Goal: Transaction & Acquisition: Obtain resource

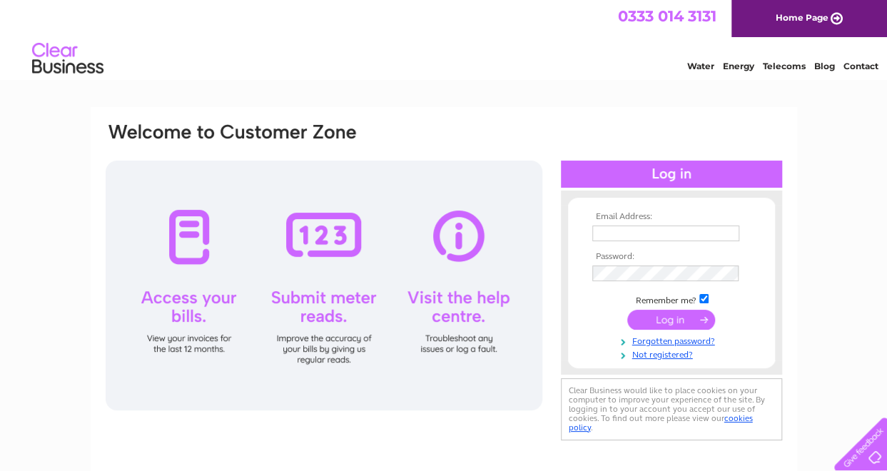
click at [605, 236] on input "text" at bounding box center [665, 234] width 147 height 16
type input "finance@suip.co.uk"
click at [627, 312] on input "submit" at bounding box center [671, 322] width 88 height 20
click at [661, 318] on input "submit" at bounding box center [671, 322] width 88 height 20
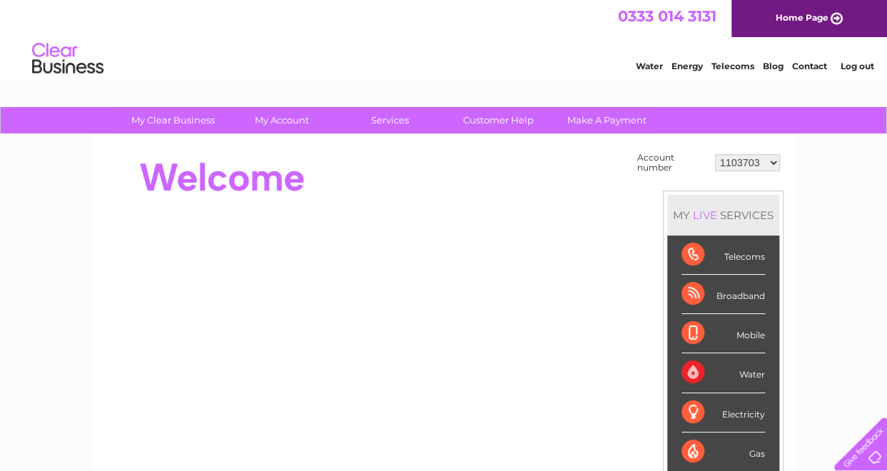
click at [771, 158] on select "1103703 1155990 30303518" at bounding box center [747, 162] width 65 height 17
select select "1155990"
click at [715, 154] on select "1103703 1155990 30303518" at bounding box center [747, 162] width 65 height 17
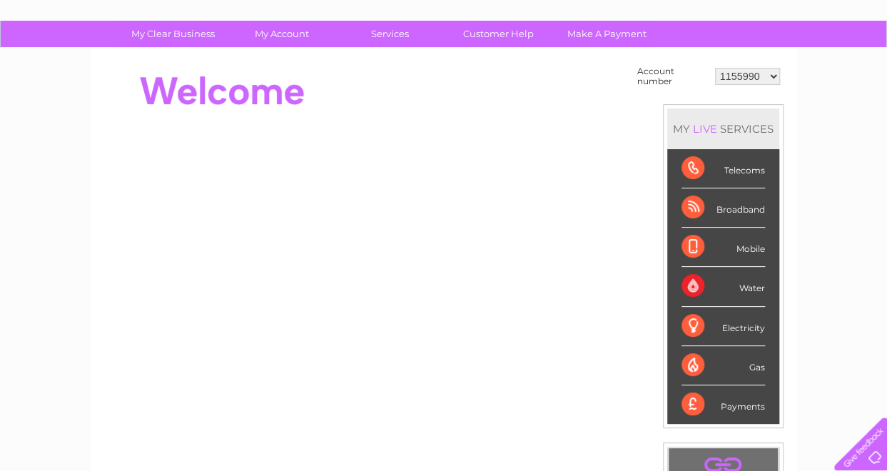
scroll to position [79, 0]
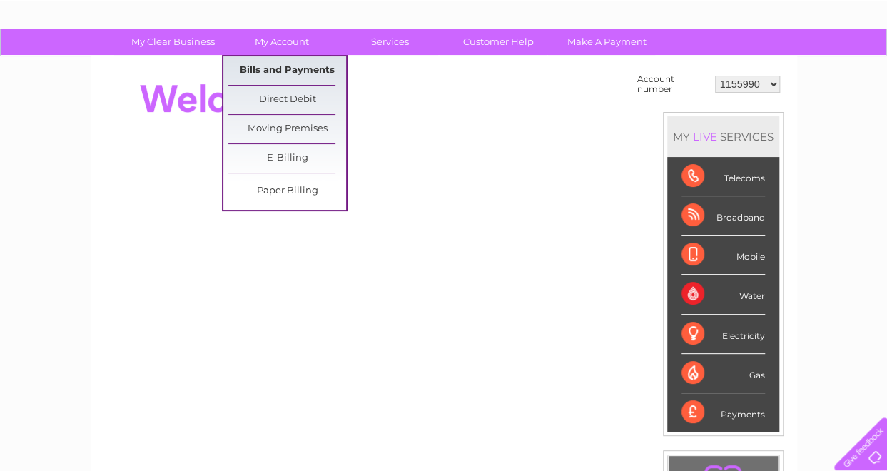
click at [305, 66] on link "Bills and Payments" at bounding box center [287, 70] width 118 height 29
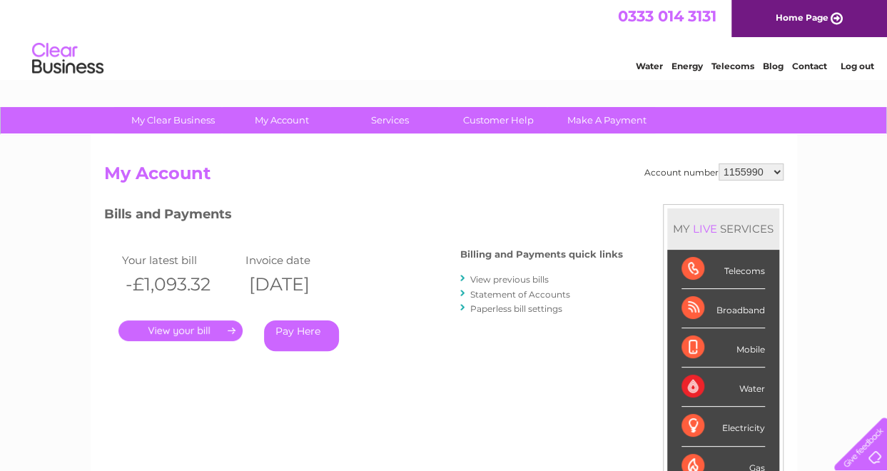
click at [180, 318] on div ". Pay Here" at bounding box center [260, 309] width 285 height 21
click at [171, 330] on link "." at bounding box center [180, 330] width 124 height 21
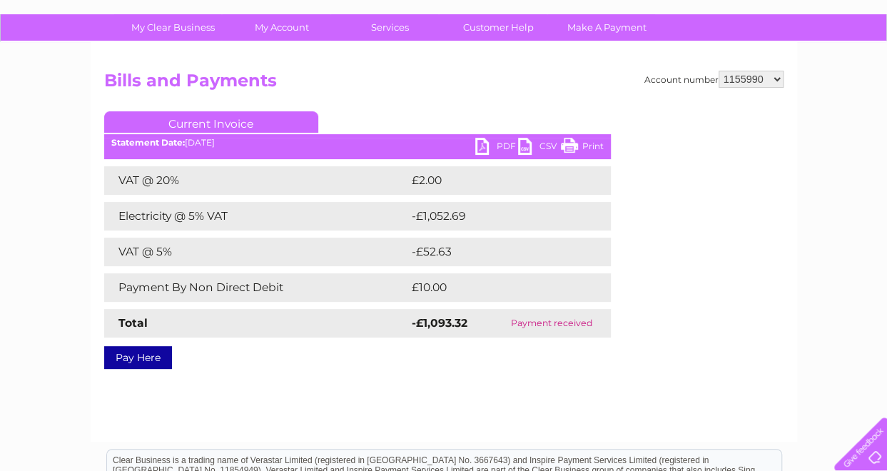
scroll to position [94, 0]
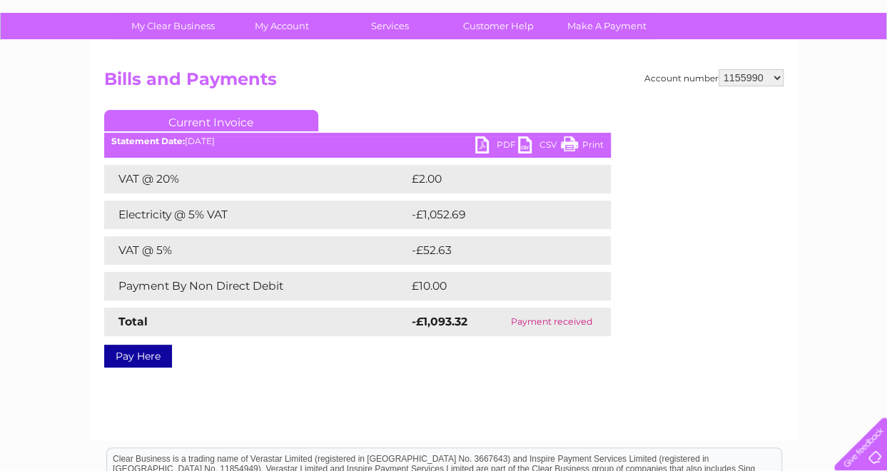
click at [502, 144] on link "PDF" at bounding box center [496, 146] width 43 height 21
click at [773, 74] on select "1103703 1155990 30303518" at bounding box center [751, 77] width 65 height 17
select select "30303518"
click at [719, 69] on select "1103703 1155990 30303518" at bounding box center [751, 77] width 65 height 17
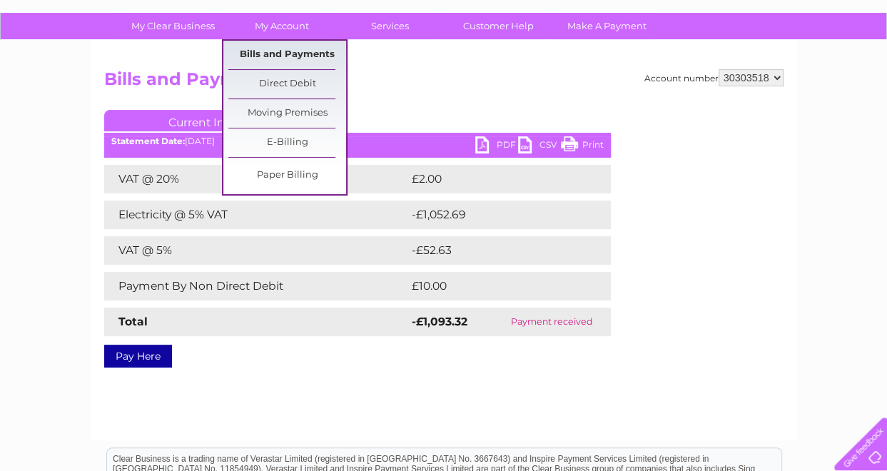
click at [297, 50] on link "Bills and Payments" at bounding box center [287, 55] width 118 height 29
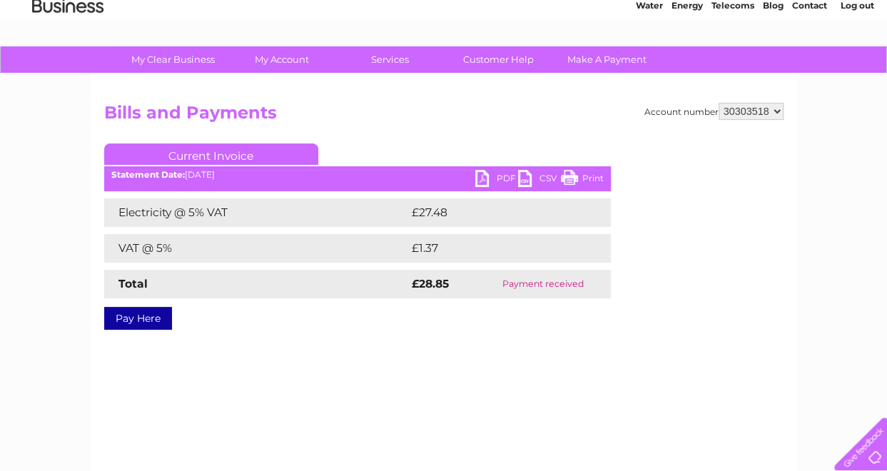
scroll to position [61, 0]
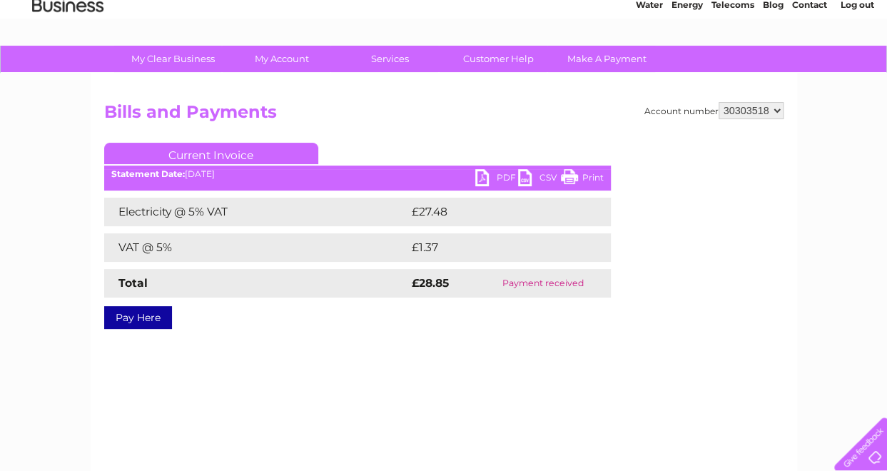
click at [505, 176] on link "PDF" at bounding box center [496, 179] width 43 height 21
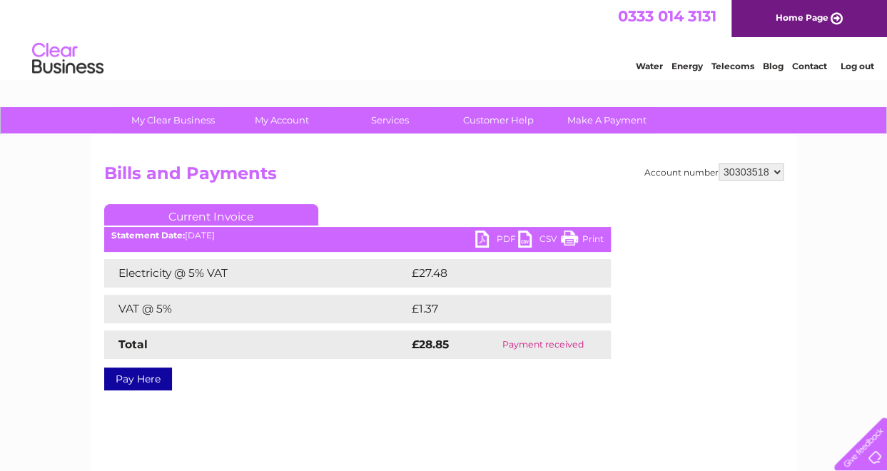
click at [779, 175] on select "1103703 1155990 30303518" at bounding box center [751, 171] width 65 height 17
select select "1103703"
click at [719, 163] on select "1103703 1155990 30303518" at bounding box center [751, 171] width 65 height 17
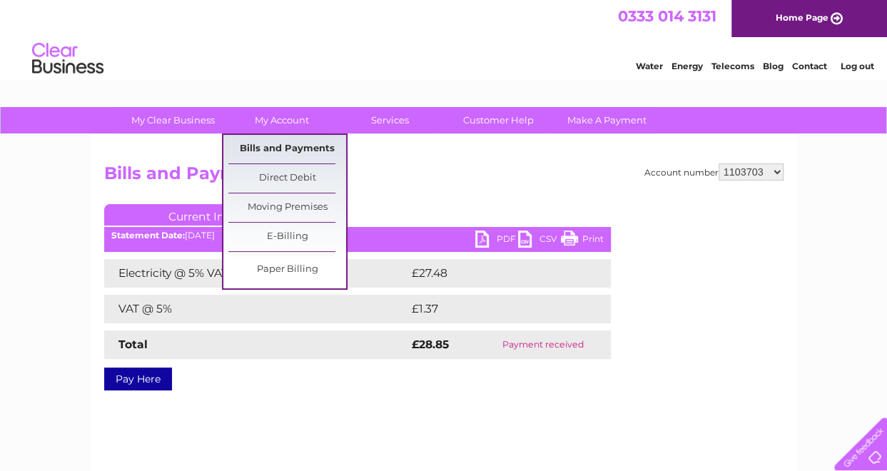
click at [277, 143] on link "Bills and Payments" at bounding box center [287, 149] width 118 height 29
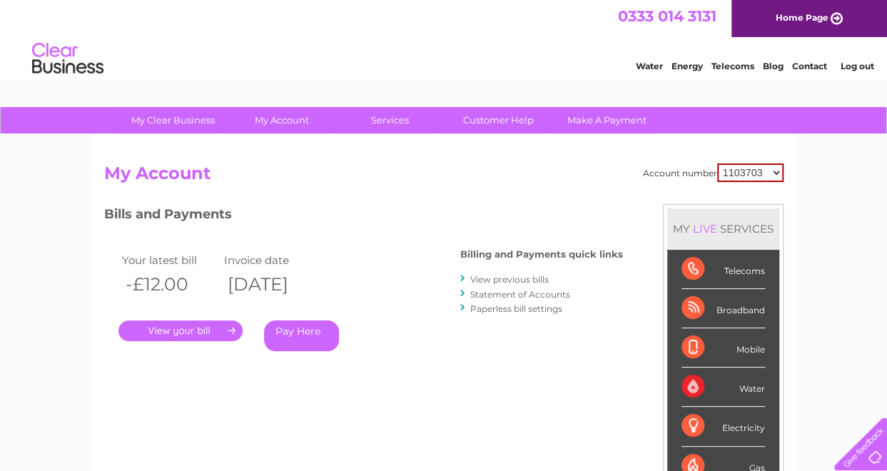
click at [169, 324] on link "." at bounding box center [180, 330] width 124 height 21
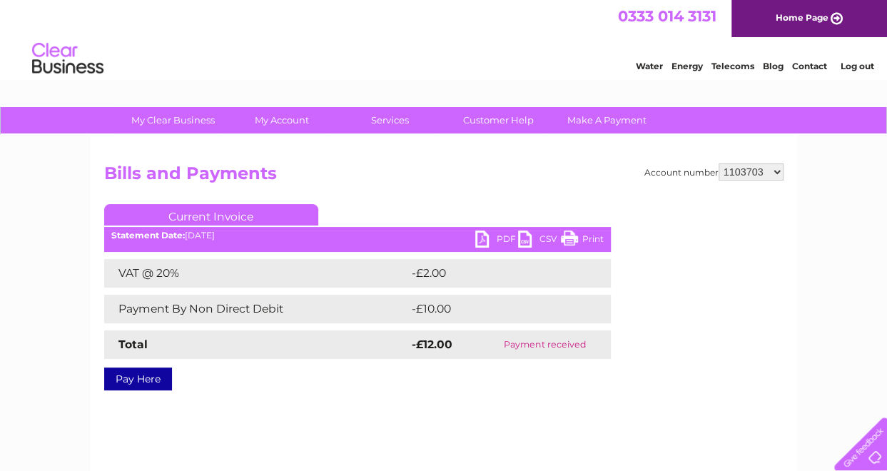
click at [510, 232] on link "PDF" at bounding box center [496, 241] width 43 height 21
